Goal: Task Accomplishment & Management: Manage account settings

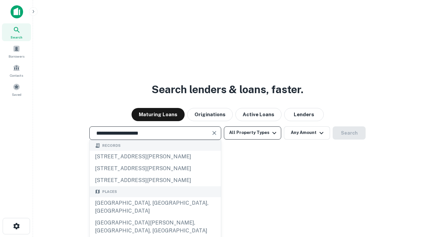
click at [155, 217] on div "[GEOGRAPHIC_DATA], [GEOGRAPHIC_DATA], [GEOGRAPHIC_DATA]" at bounding box center [155, 207] width 131 height 20
click at [252, 133] on button "All Property Types" at bounding box center [252, 133] width 57 height 13
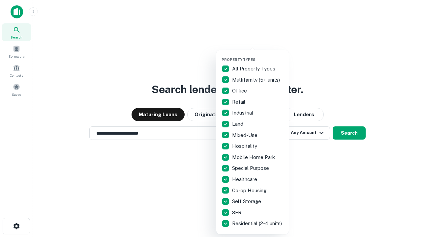
type input "**********"
click at [258, 55] on button "button" at bounding box center [257, 55] width 72 height 0
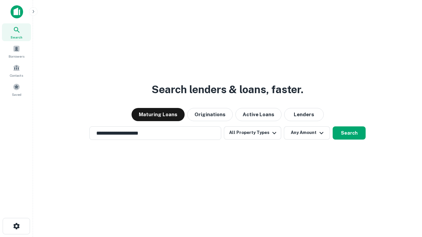
scroll to position [4, 79]
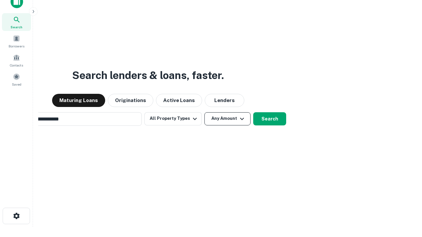
click at [204, 112] on button "Any Amount" at bounding box center [227, 118] width 46 height 13
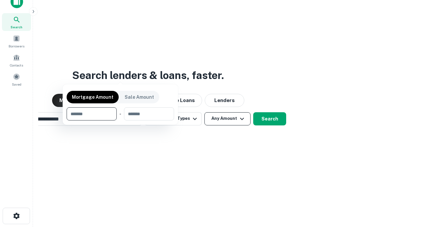
scroll to position [11, 0]
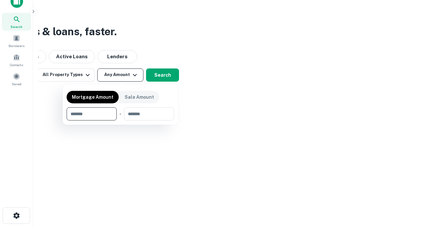
type input "*******"
click at [120, 121] on button "button" at bounding box center [120, 121] width 107 height 0
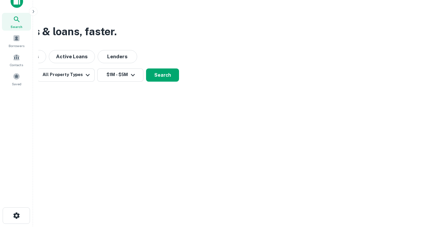
scroll to position [4, 122]
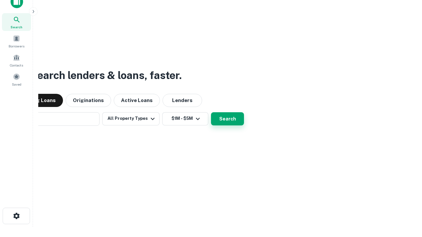
click at [211, 112] on button "Search" at bounding box center [227, 118] width 33 height 13
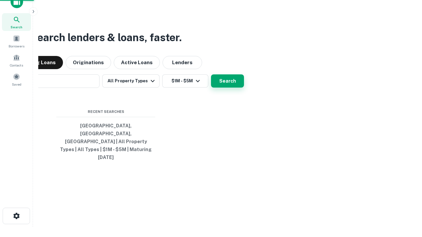
scroll to position [17, 187]
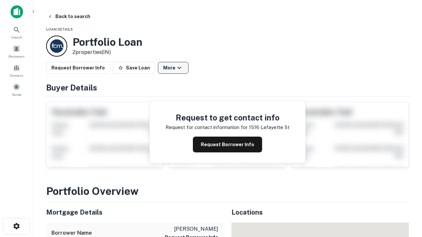
click at [173, 68] on button "More" at bounding box center [173, 68] width 31 height 12
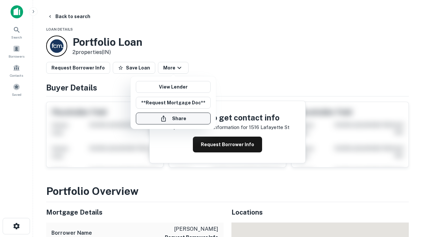
click at [173, 119] on button "Share" at bounding box center [173, 119] width 75 height 12
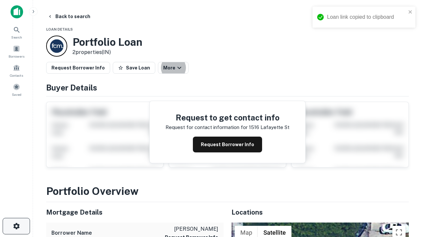
click at [16, 226] on icon "button" at bounding box center [17, 226] width 8 height 8
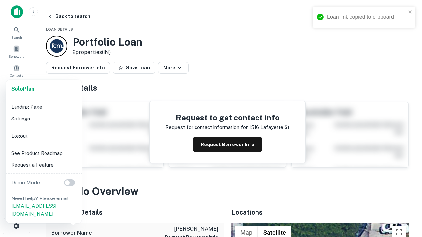
click at [43, 136] on li "Logout" at bounding box center [44, 136] width 71 height 12
